Goal: Task Accomplishment & Management: Use online tool/utility

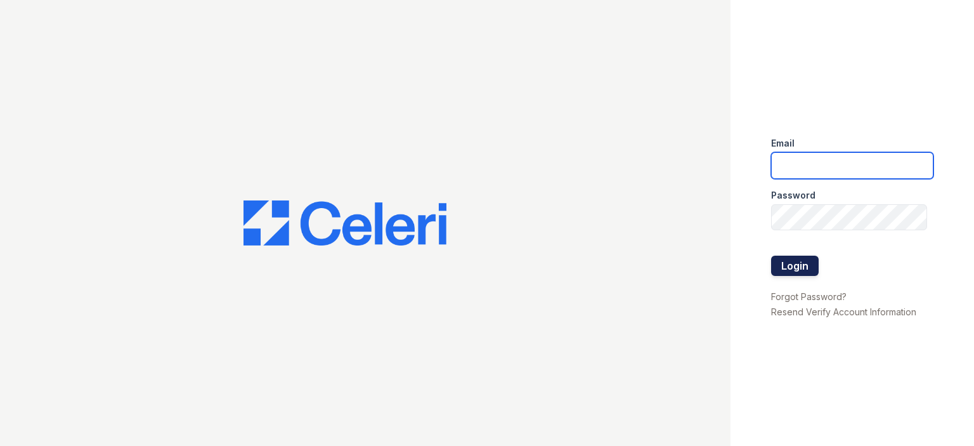
type input "[EMAIL_ADDRESS][DOMAIN_NAME]"
click at [811, 258] on button "Login" at bounding box center [795, 266] width 48 height 20
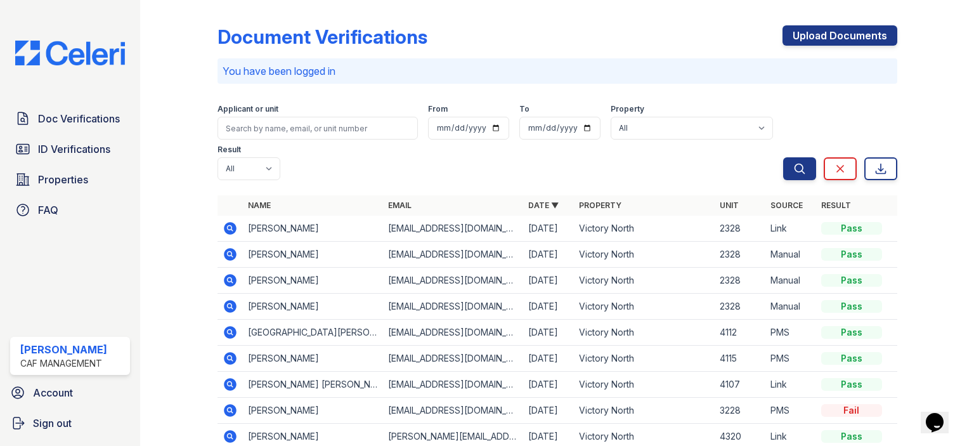
click at [232, 225] on icon at bounding box center [230, 228] width 13 height 13
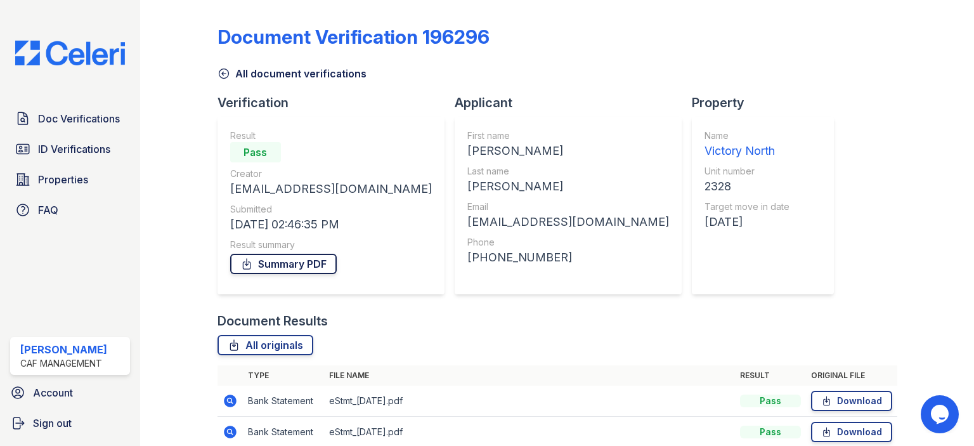
click at [296, 271] on link "Summary PDF" at bounding box center [283, 264] width 107 height 20
click at [568, 49] on div "Document Verification 196296" at bounding box center [558, 41] width 680 height 33
click at [50, 174] on span "Properties" at bounding box center [63, 179] width 50 height 15
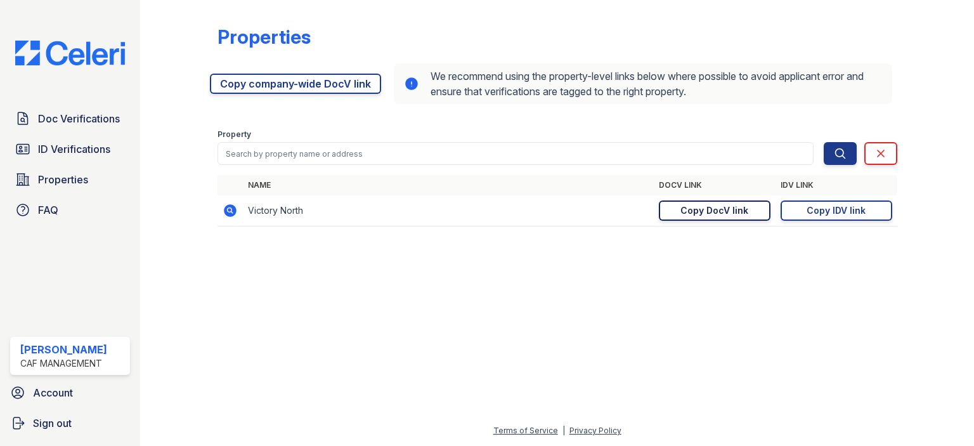
click at [703, 215] on div "Copy DocV link" at bounding box center [715, 210] width 68 height 13
click at [847, 217] on link "Copy IDV link Copy link" at bounding box center [837, 210] width 112 height 20
click at [720, 215] on div "Copy DocV link" at bounding box center [715, 210] width 68 height 13
